Goal: Task Accomplishment & Management: Complete application form

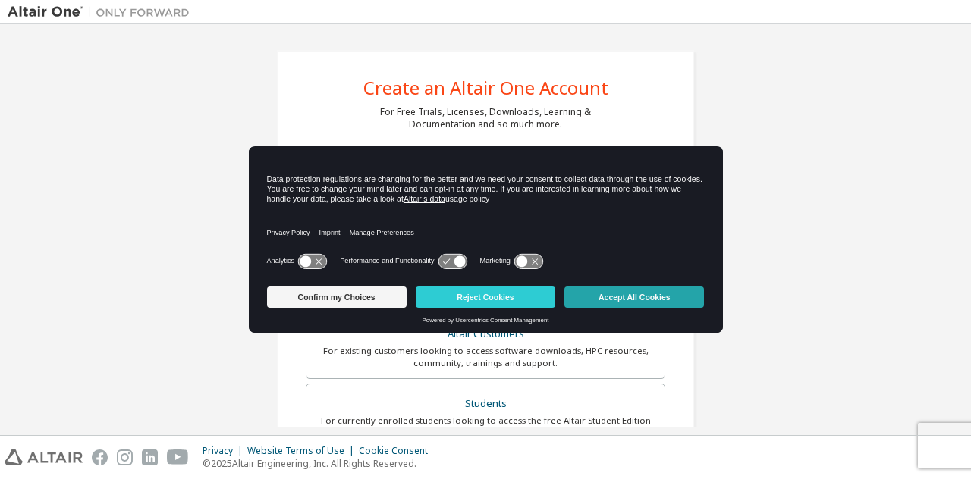
click at [622, 297] on button "Accept All Cookies" at bounding box center [634, 297] width 140 height 21
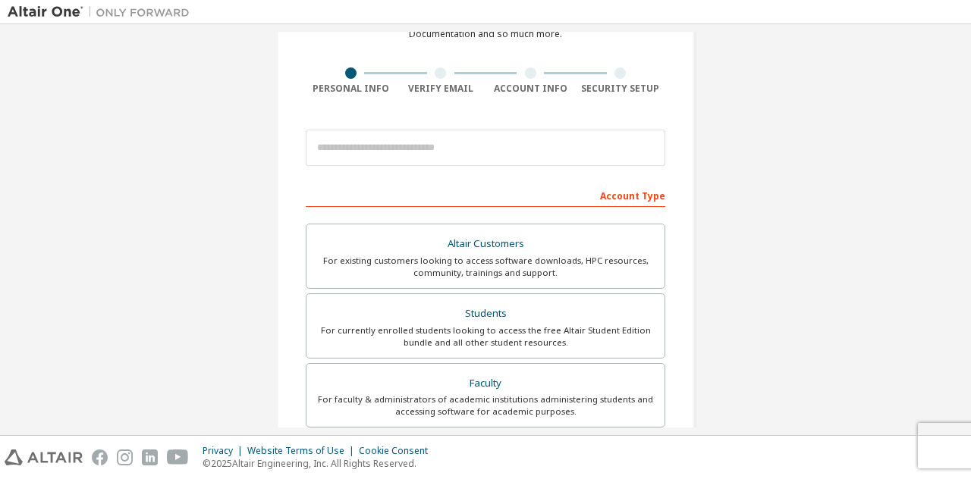
scroll to position [91, 0]
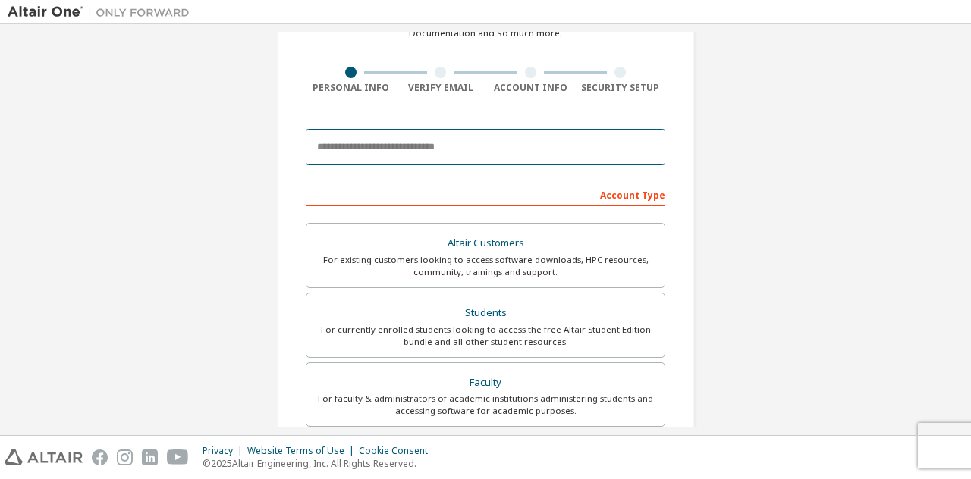
click at [443, 152] on input "email" at bounding box center [485, 147] width 359 height 36
click at [434, 152] on input "email" at bounding box center [485, 147] width 359 height 36
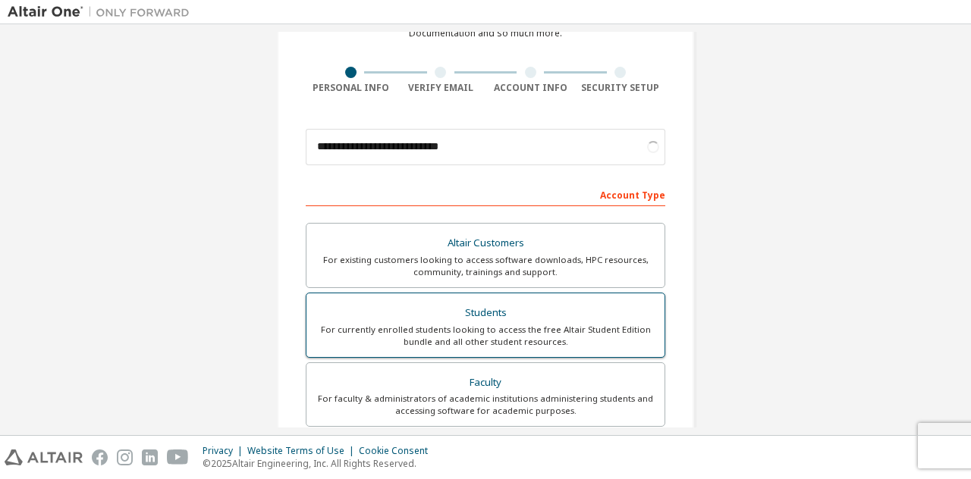
click at [494, 316] on div "Students" at bounding box center [486, 313] width 340 height 21
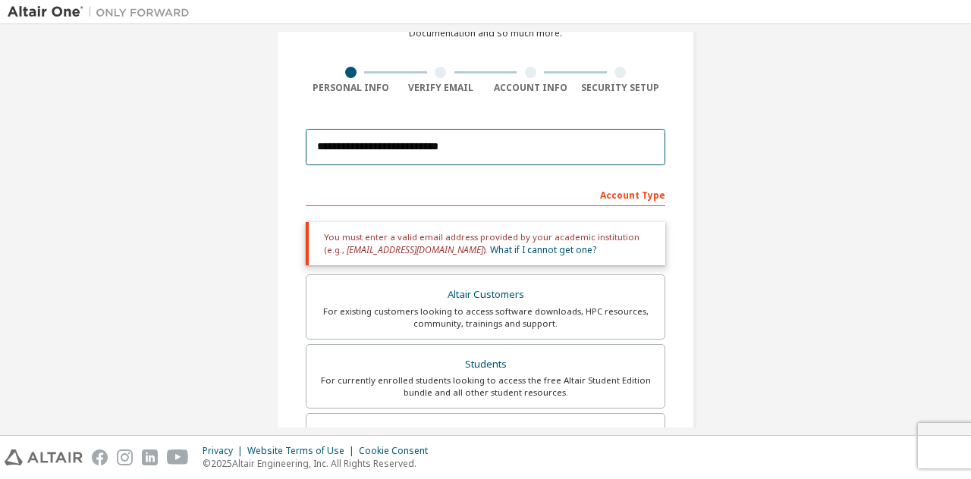
drag, startPoint x: 469, startPoint y: 153, endPoint x: 302, endPoint y: 148, distance: 167.7
click at [306, 148] on input "**********" at bounding box center [485, 147] width 359 height 36
paste input "********"
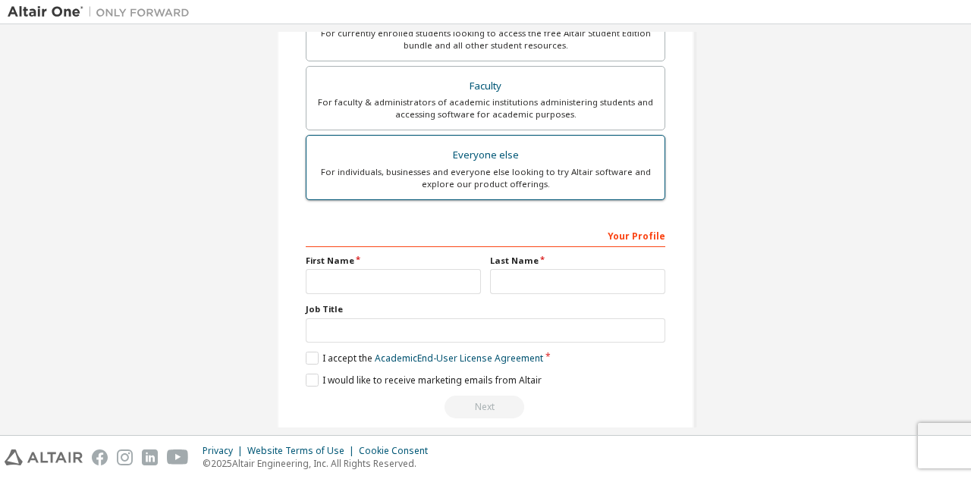
scroll to position [403, 0]
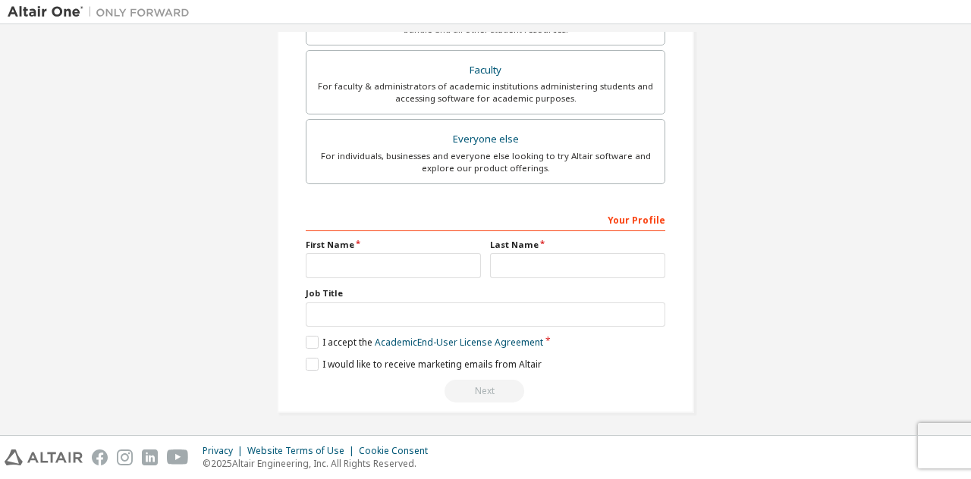
type input "**********"
click at [432, 265] on input "text" at bounding box center [393, 265] width 175 height 25
type input "**********"
type input "*****"
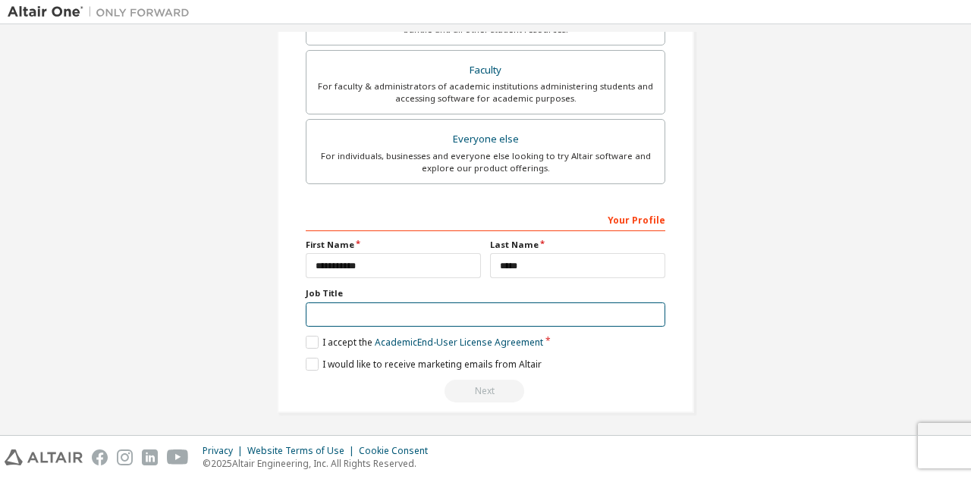
click at [432, 316] on input "text" at bounding box center [485, 315] width 359 height 25
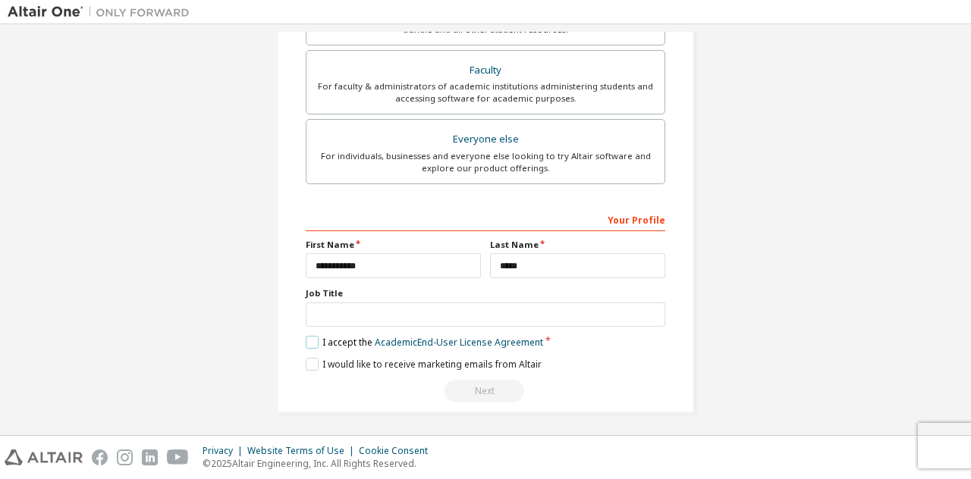
click at [315, 336] on label "I accept the Academic End-User License Agreement" at bounding box center [424, 342] width 237 height 13
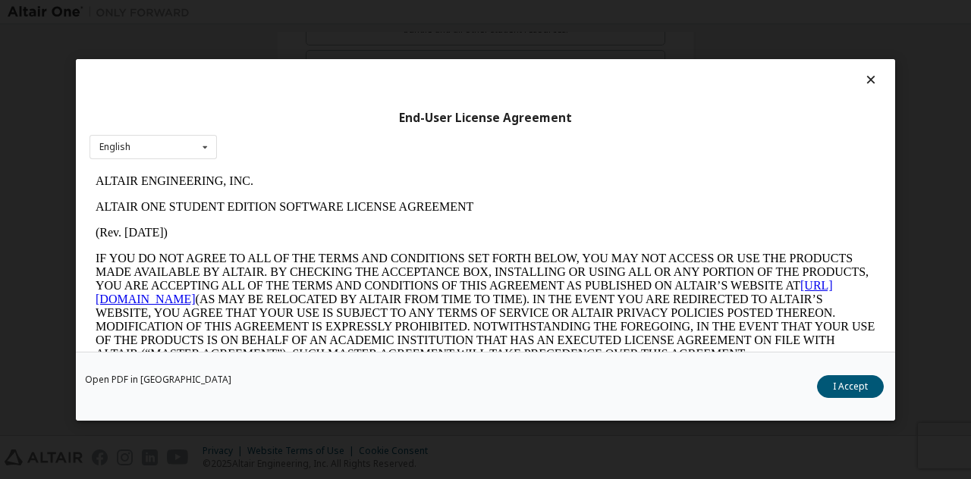
scroll to position [0, 0]
click at [840, 380] on button "I Accept" at bounding box center [850, 386] width 67 height 23
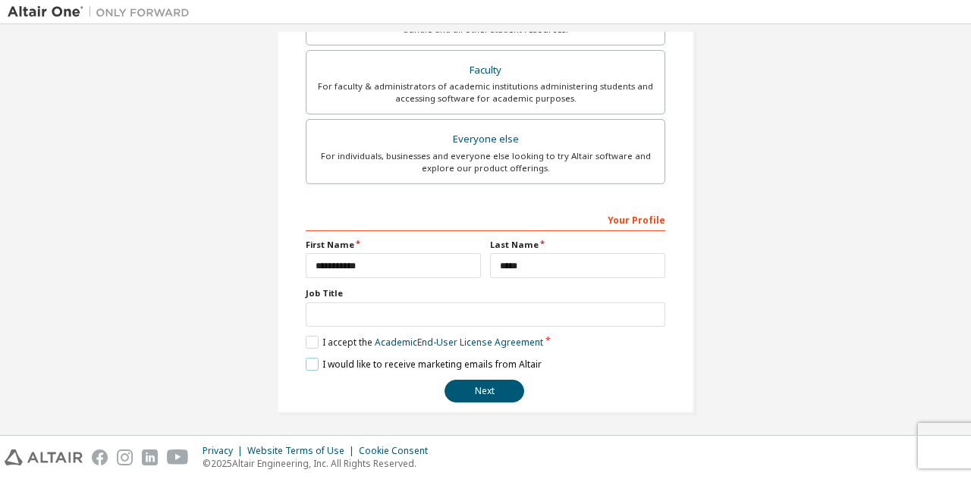
click at [306, 358] on label "I would like to receive marketing emails from Altair" at bounding box center [424, 364] width 236 height 13
click at [482, 392] on button "Next" at bounding box center [484, 391] width 80 height 23
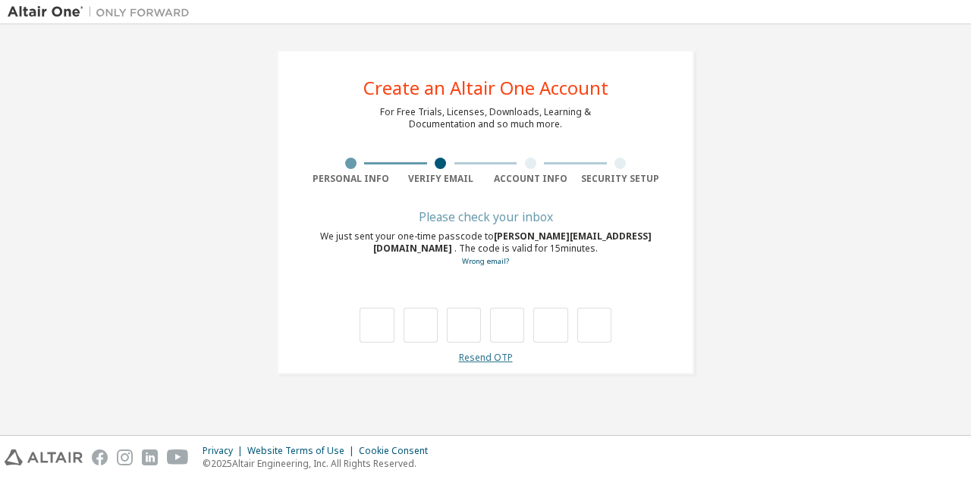
click at [492, 357] on link "Resend OTP" at bounding box center [486, 357] width 54 height 13
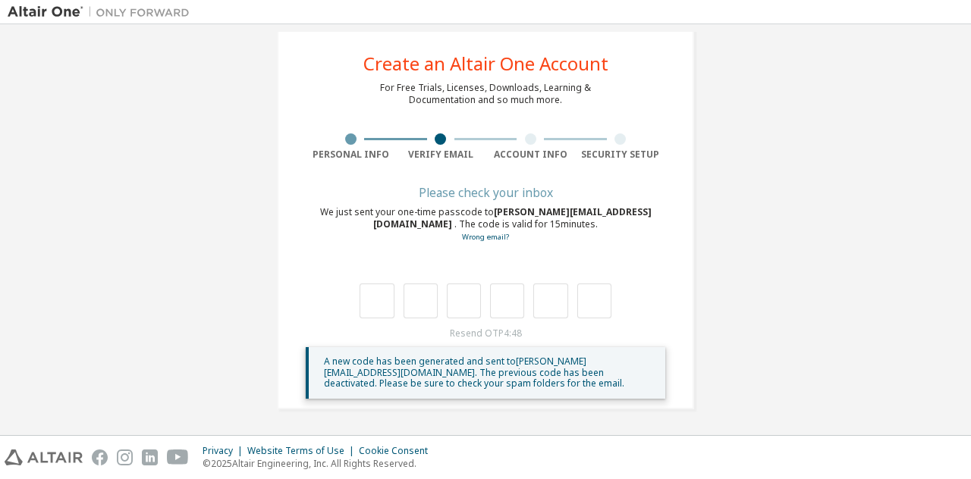
scroll to position [24, 0]
click at [374, 370] on span "A new code has been generated and sent to [PERSON_NAME][EMAIL_ADDRESS][DOMAIN_N…" at bounding box center [474, 372] width 300 height 35
drag, startPoint x: 482, startPoint y: 375, endPoint x: 313, endPoint y: 376, distance: 169.1
click at [313, 376] on div "A new code has been generated and sent to [PERSON_NAME][EMAIL_ADDRESS][DOMAIN_N…" at bounding box center [485, 373] width 359 height 52
click at [382, 303] on input "text" at bounding box center [376, 301] width 34 height 35
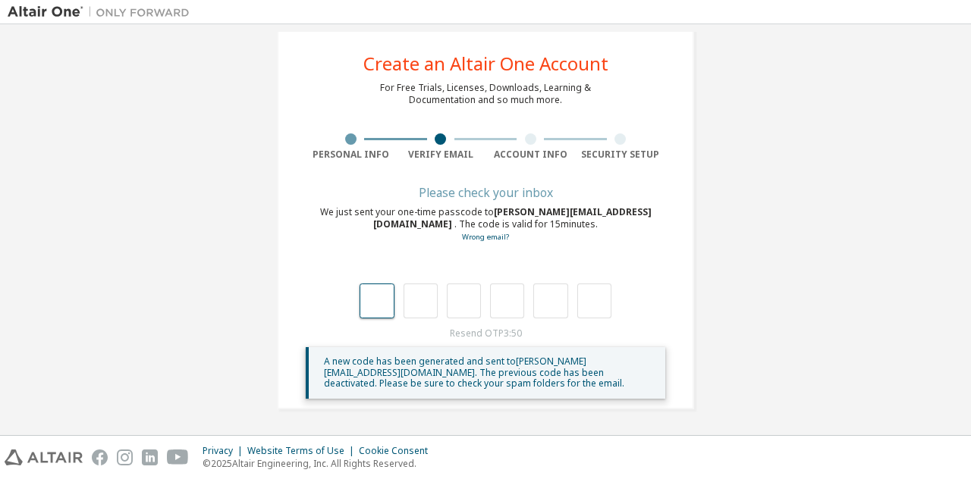
type input "*"
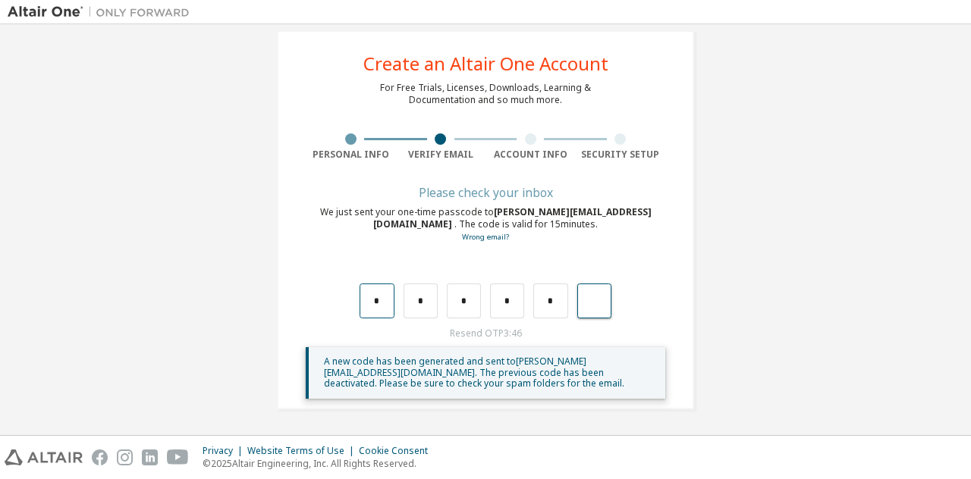
type input "*"
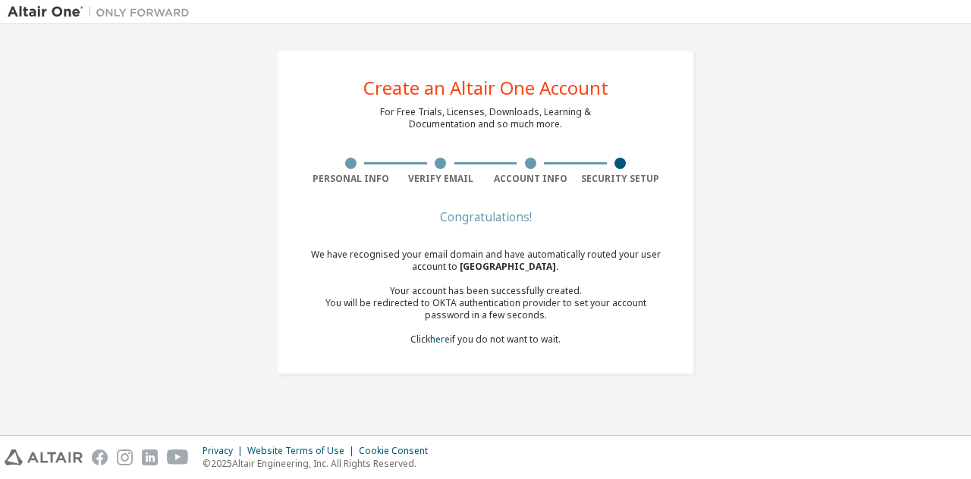
click at [620, 162] on div at bounding box center [619, 163] width 11 height 11
